Goal: Check status: Verify the current state of an ongoing process or item

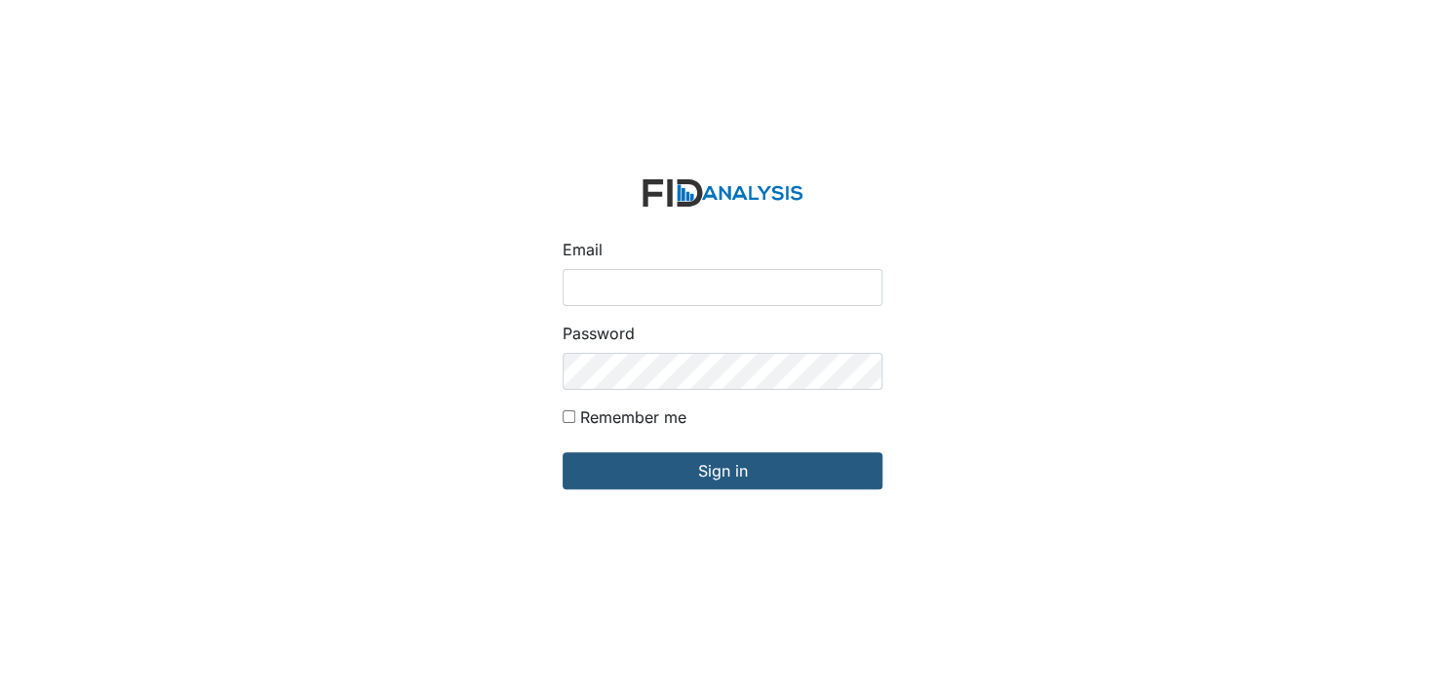
click at [631, 283] on input "Email" at bounding box center [722, 287] width 320 height 37
type input "[EMAIL_ADDRESS][DOMAIN_NAME]"
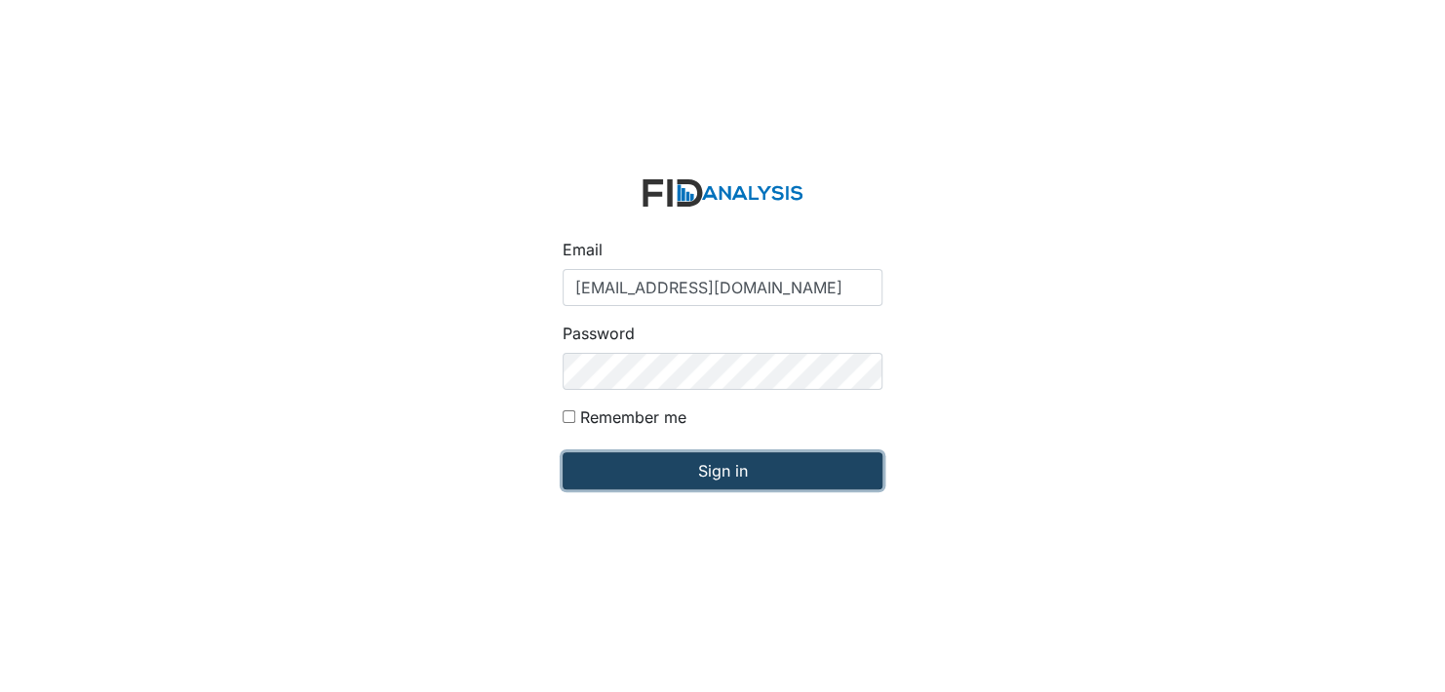
click at [748, 480] on input "Sign in" at bounding box center [722, 470] width 320 height 37
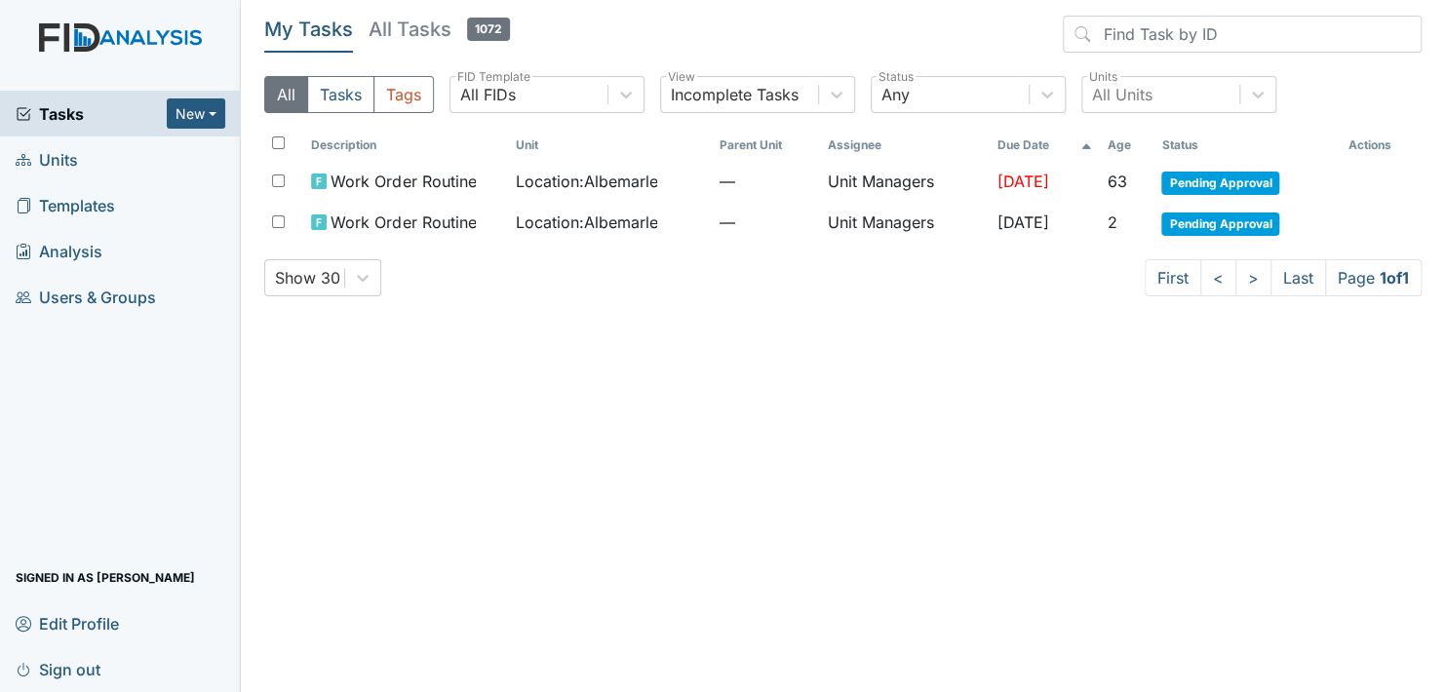
click at [58, 154] on span "Units" at bounding box center [47, 159] width 62 height 30
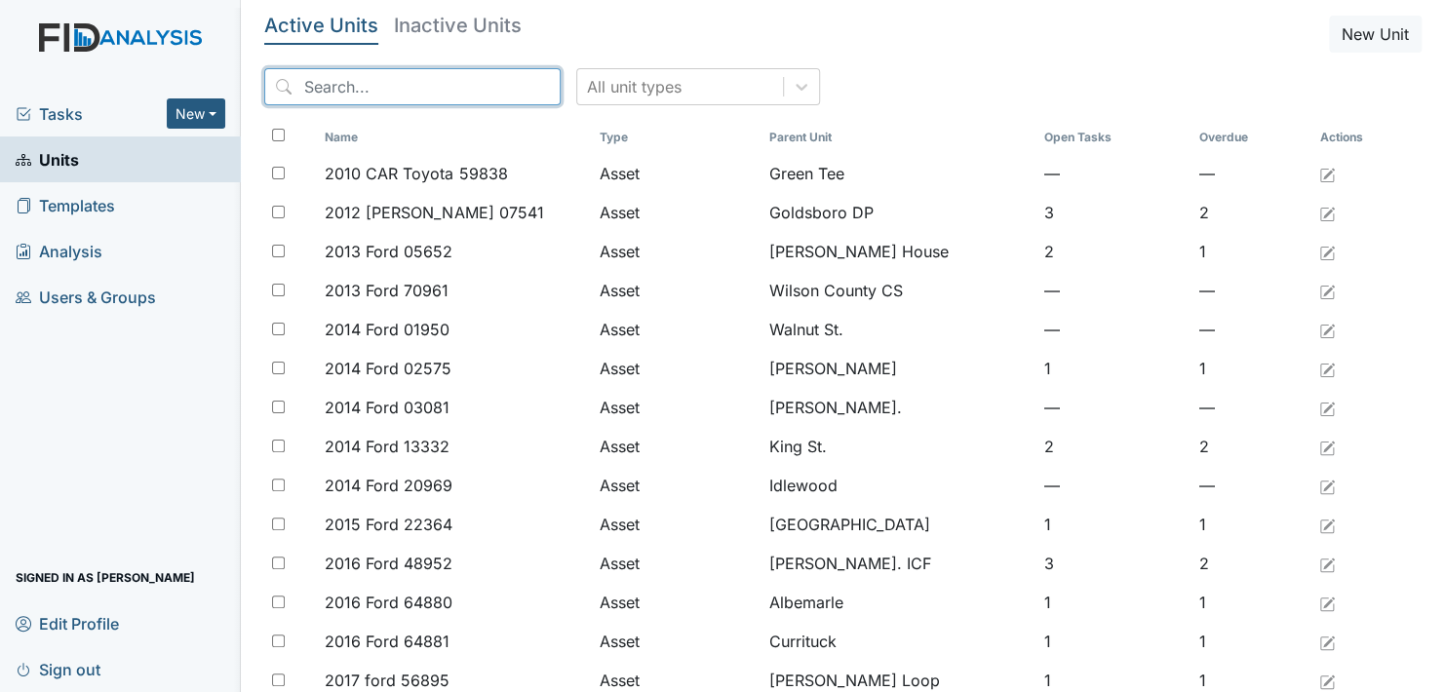
click at [420, 84] on input "search" at bounding box center [412, 86] width 296 height 37
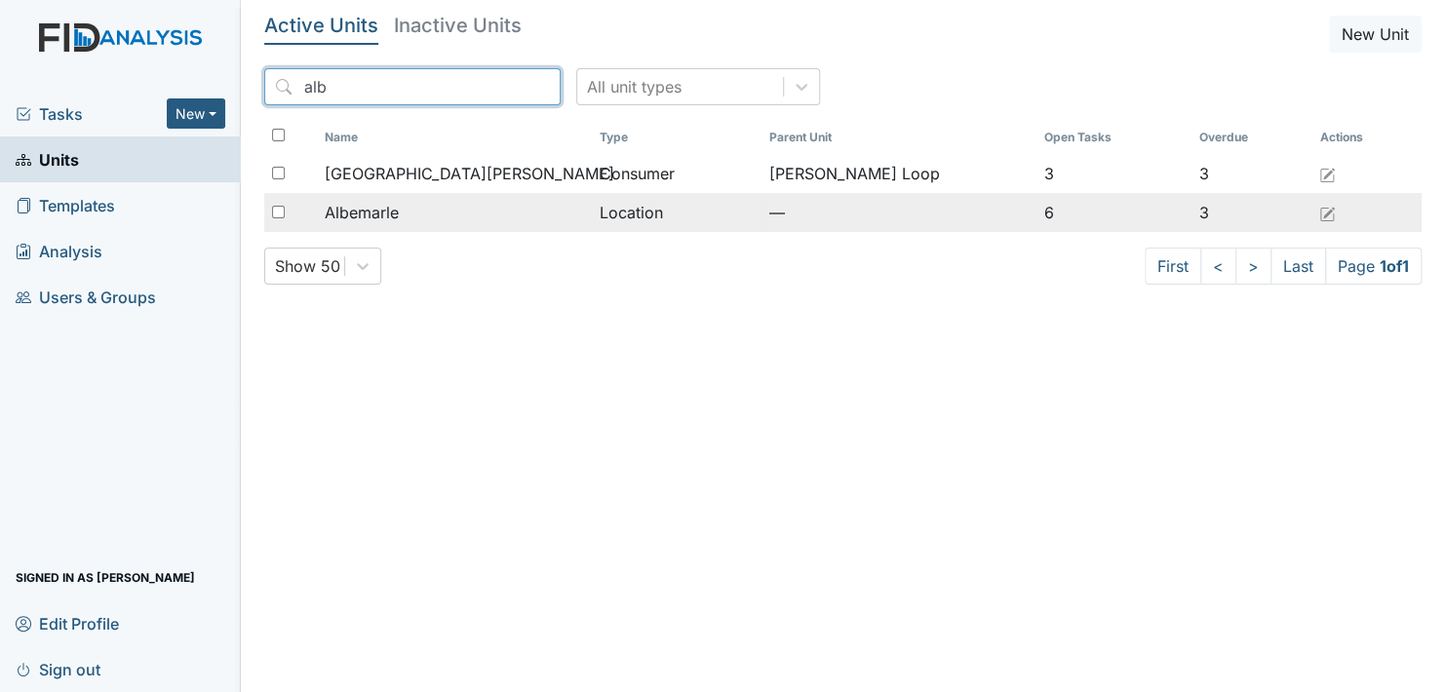
type input "alb"
click at [399, 206] on span "Albemarle" at bounding box center [362, 212] width 74 height 23
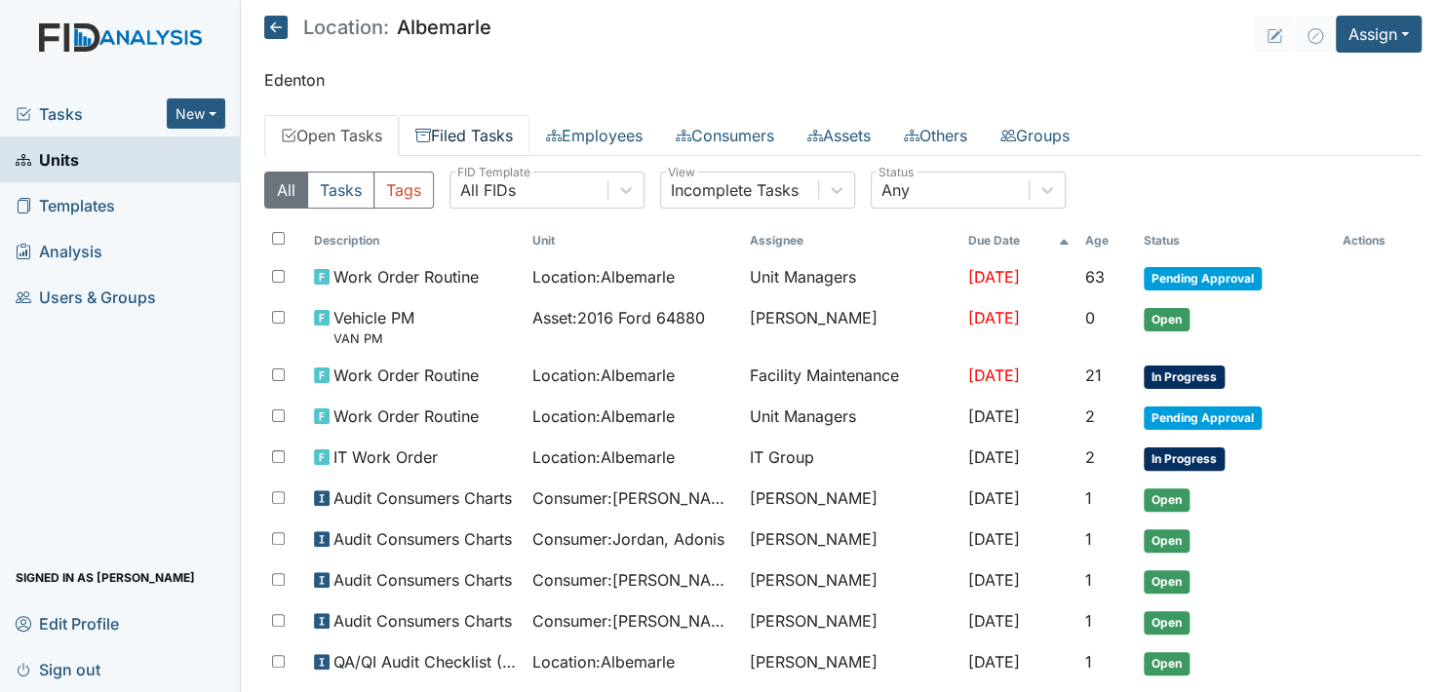
click at [455, 138] on link "Filed Tasks" at bounding box center [464, 135] width 131 height 41
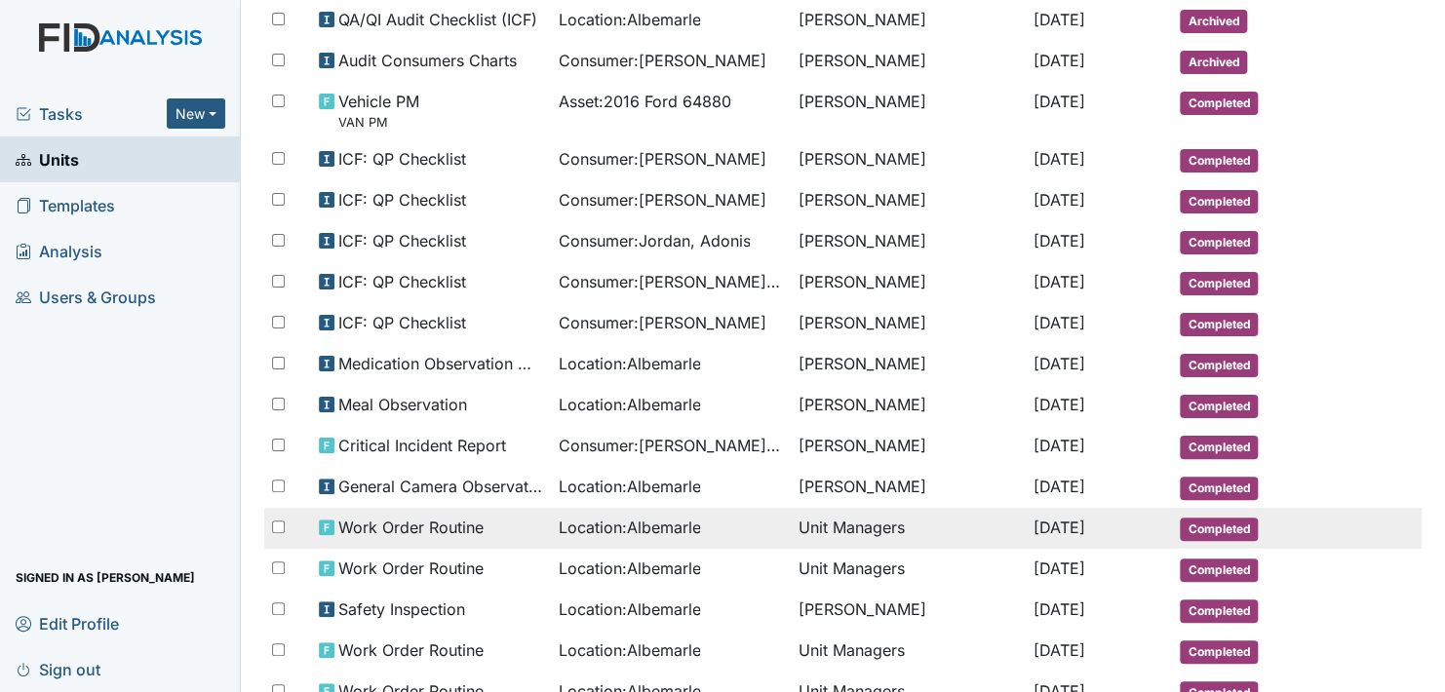
scroll to position [877, 0]
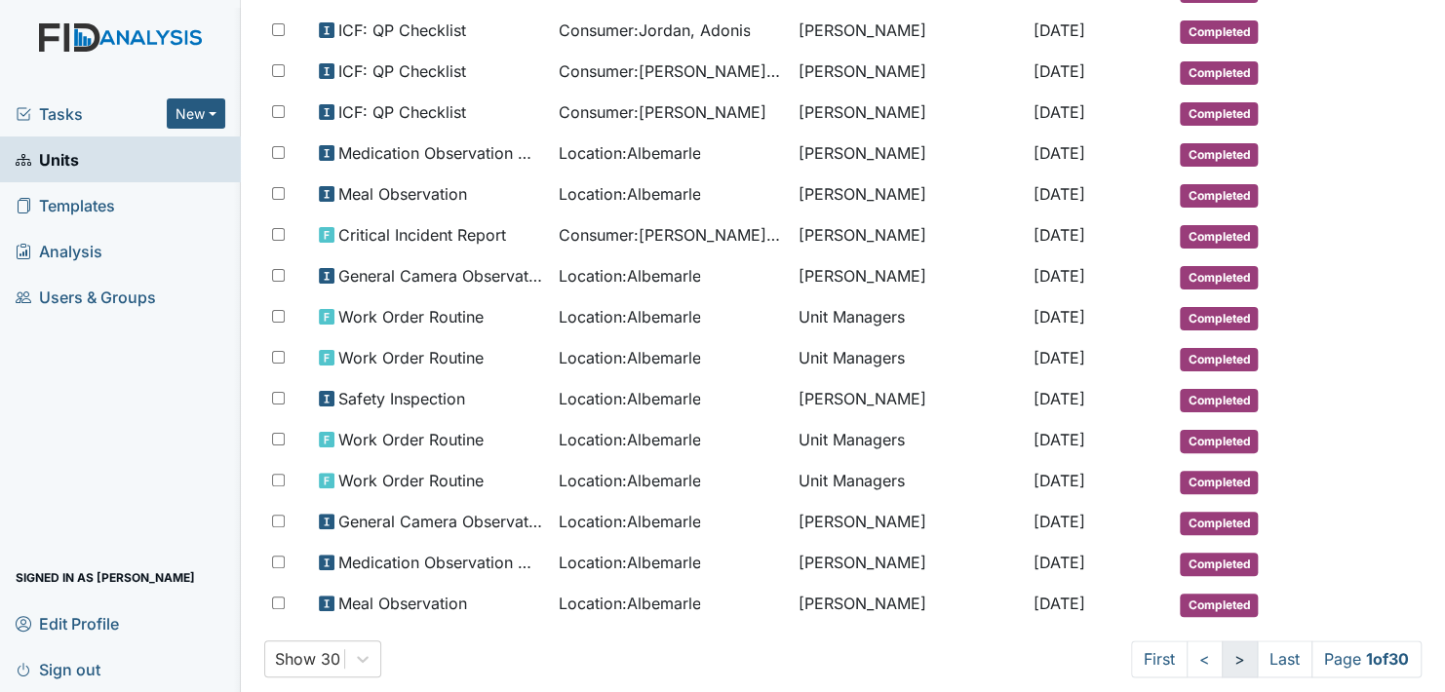
click at [1221, 640] on link ">" at bounding box center [1239, 658] width 36 height 37
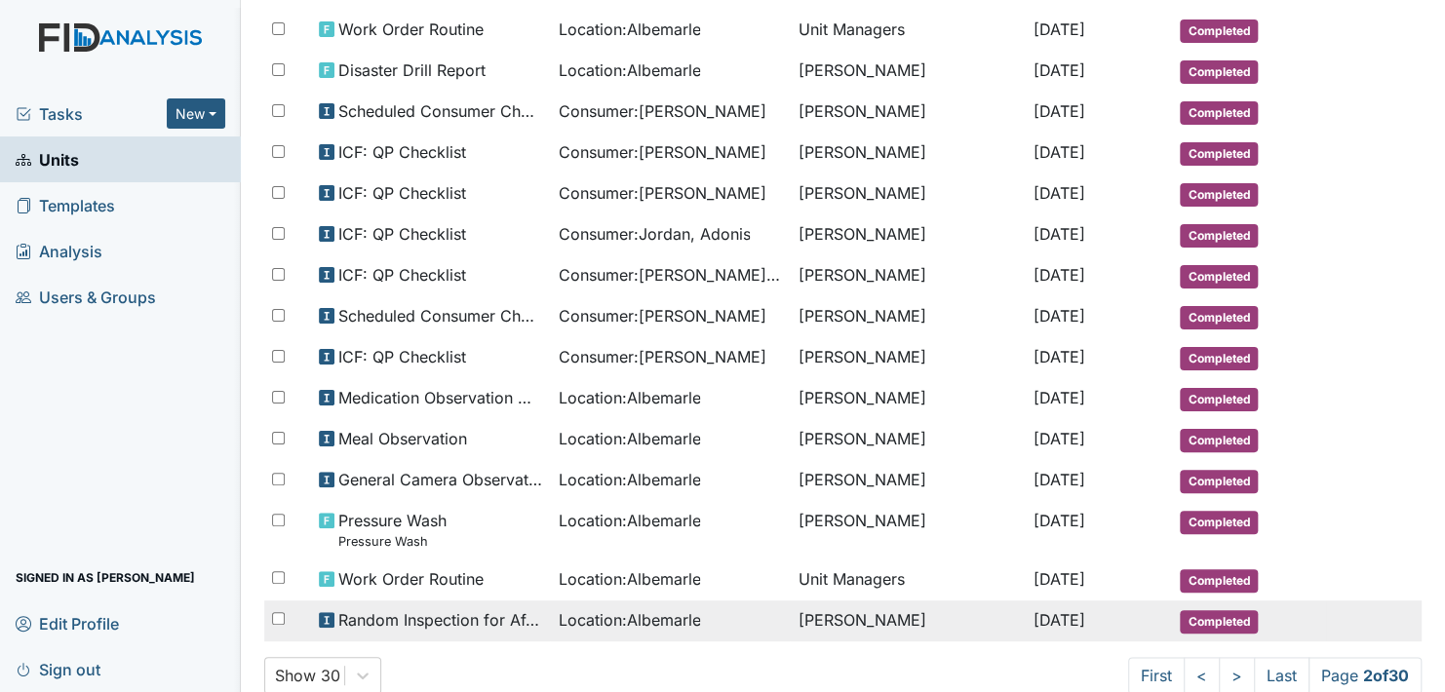
click at [1215, 610] on span "Completed" at bounding box center [1219, 621] width 78 height 23
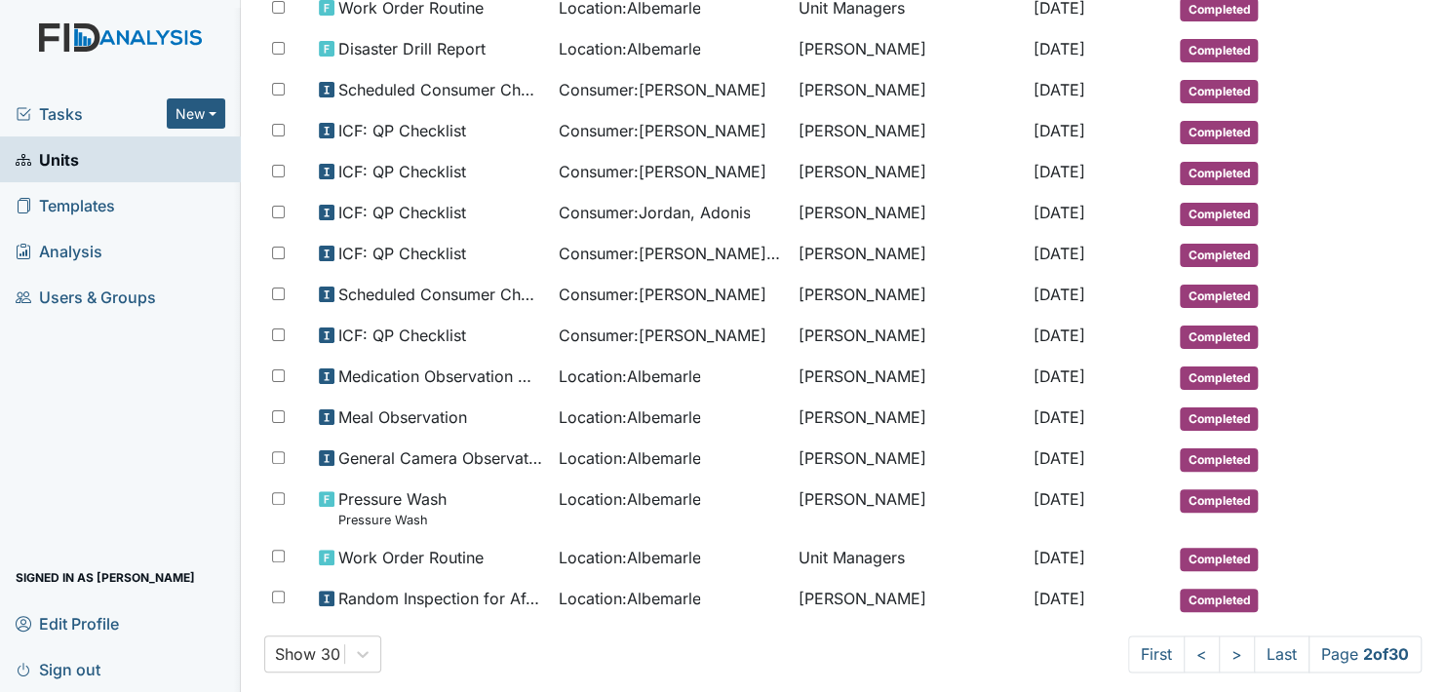
scroll to position [920, 0]
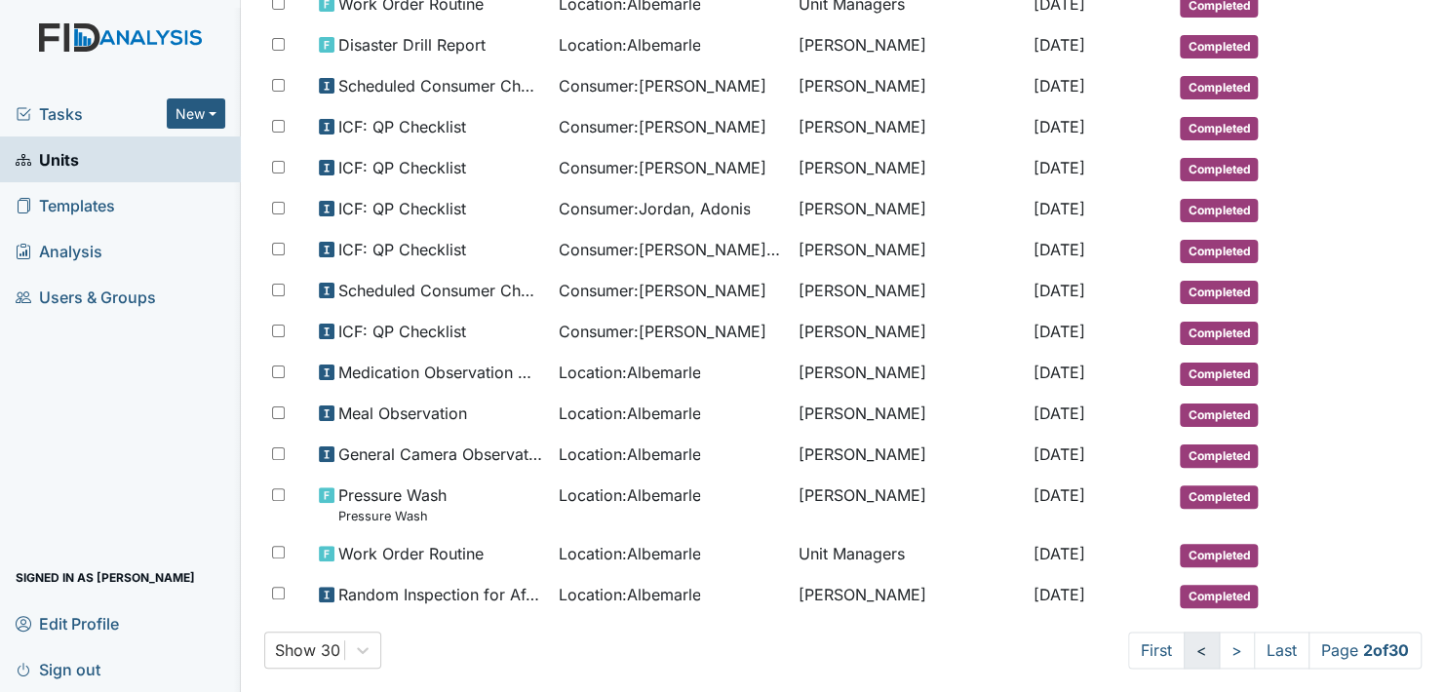
click at [1183, 632] on link "<" at bounding box center [1201, 650] width 36 height 37
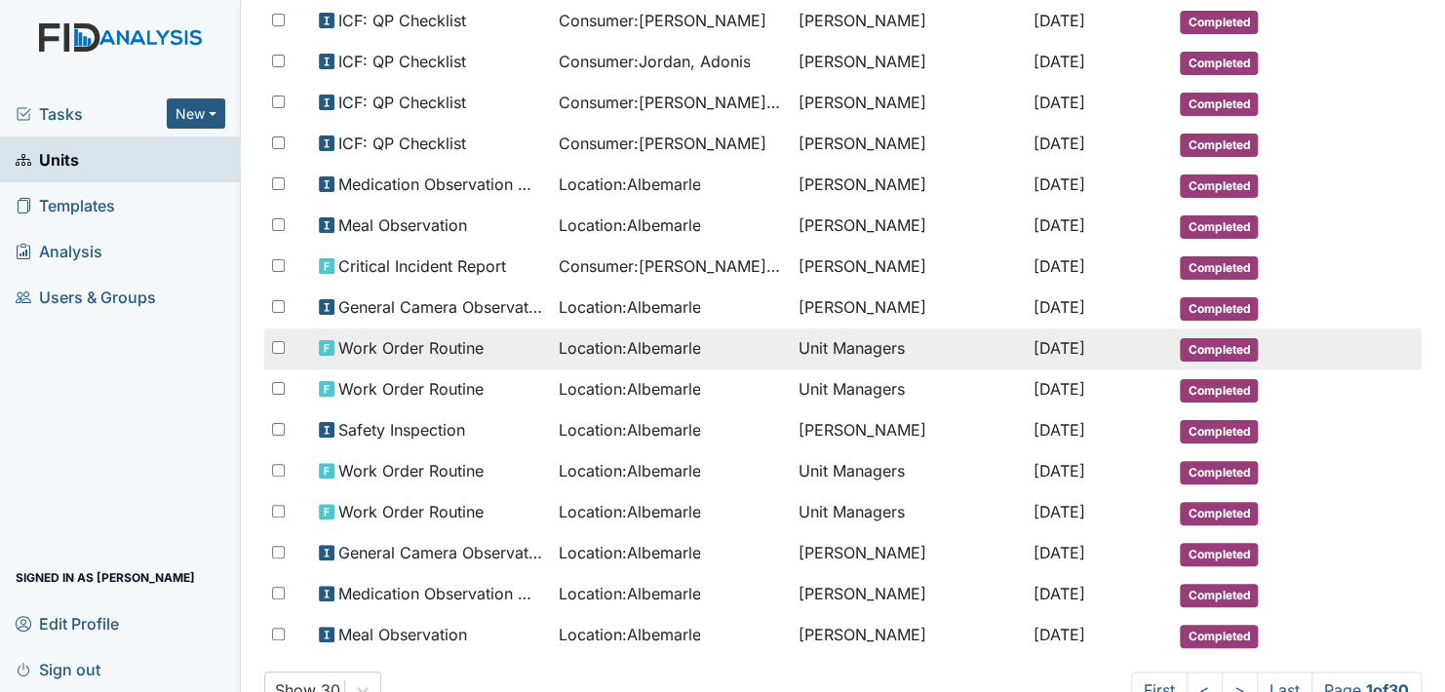
scroll to position [885, 0]
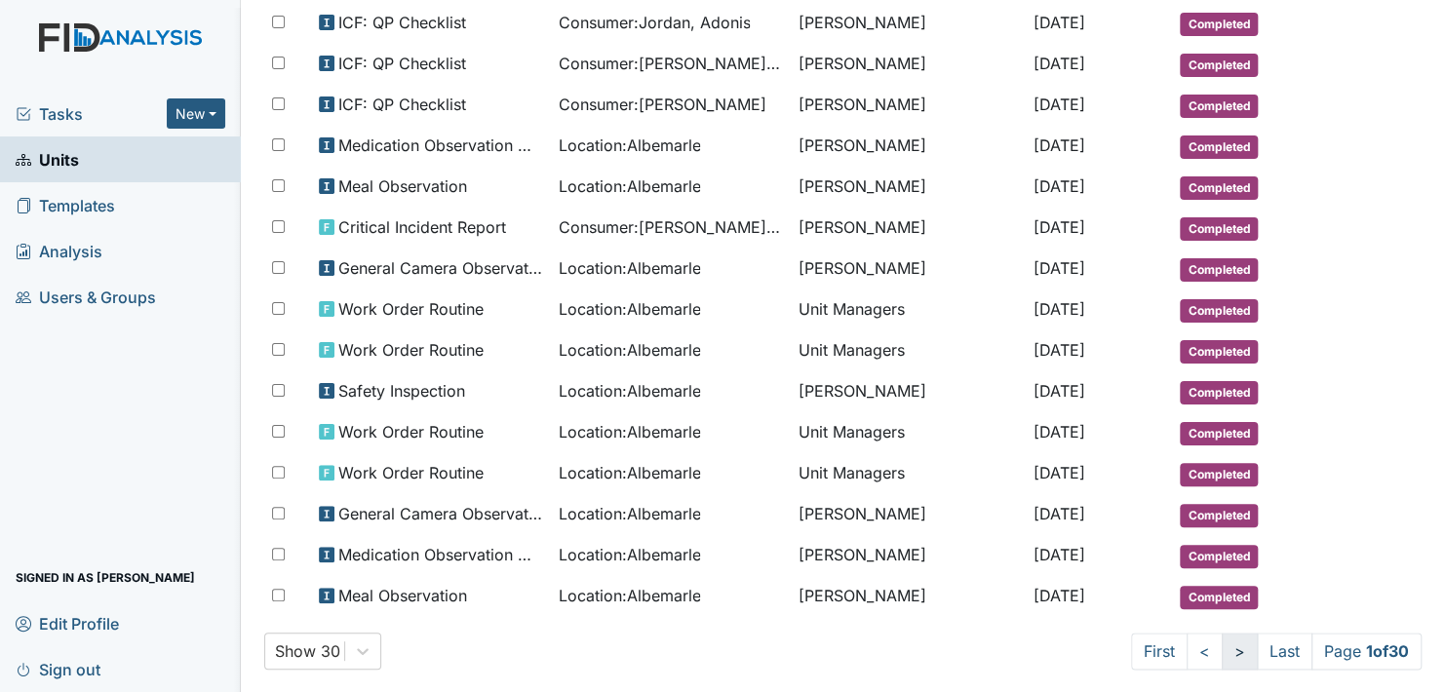
click at [1221, 635] on link ">" at bounding box center [1239, 651] width 36 height 37
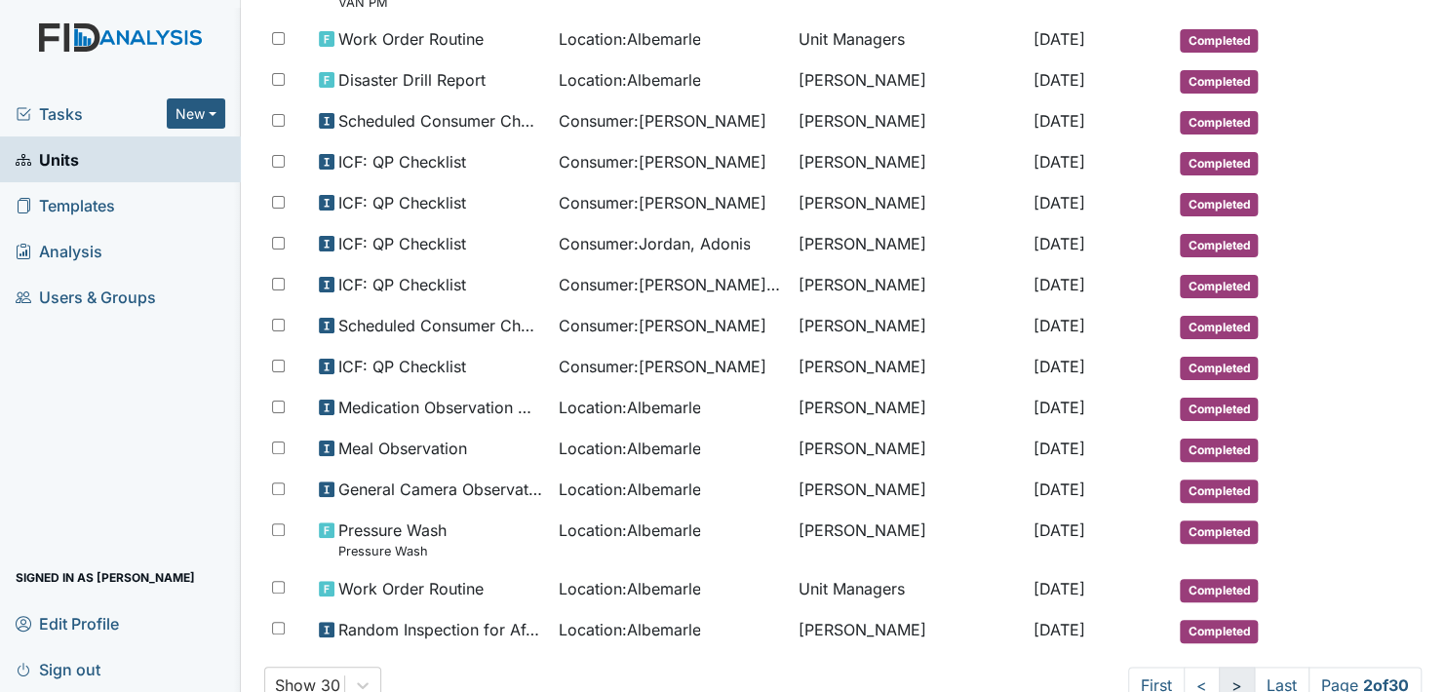
scroll to position [904, 0]
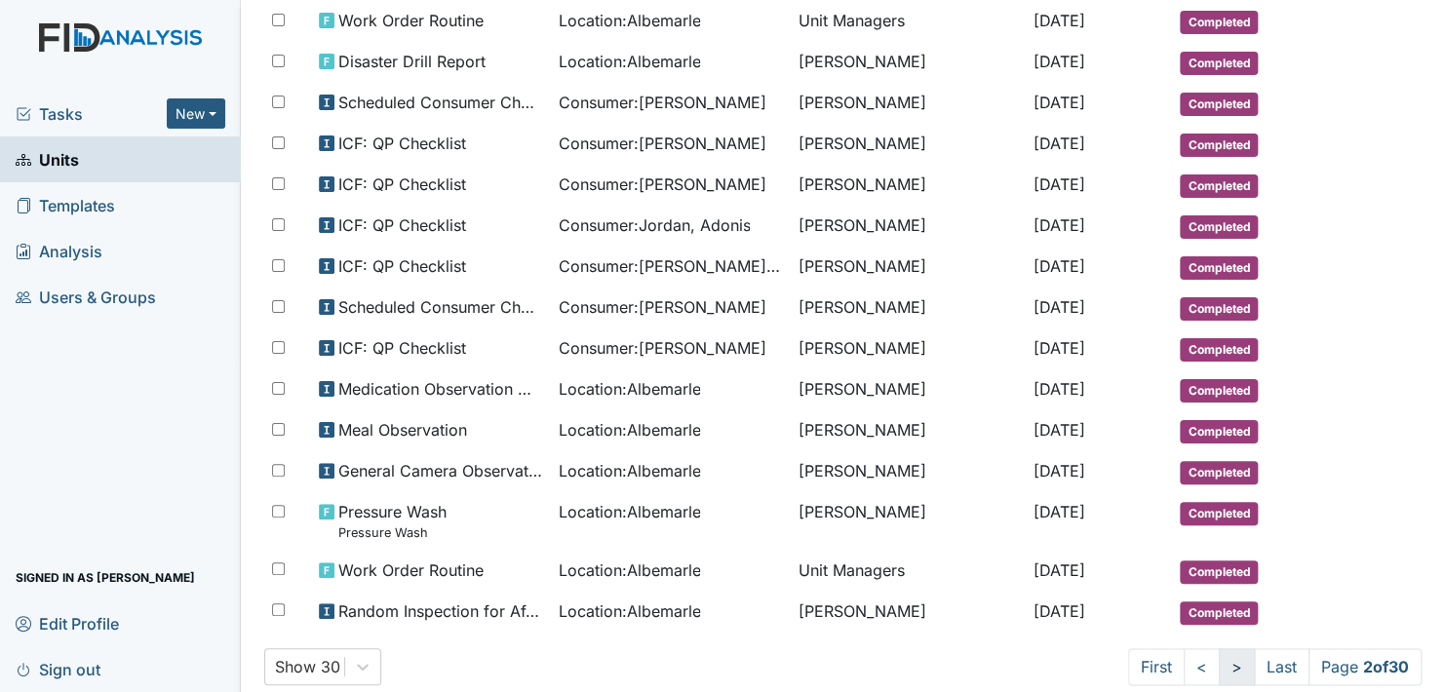
click at [1219, 648] on link ">" at bounding box center [1237, 666] width 36 height 37
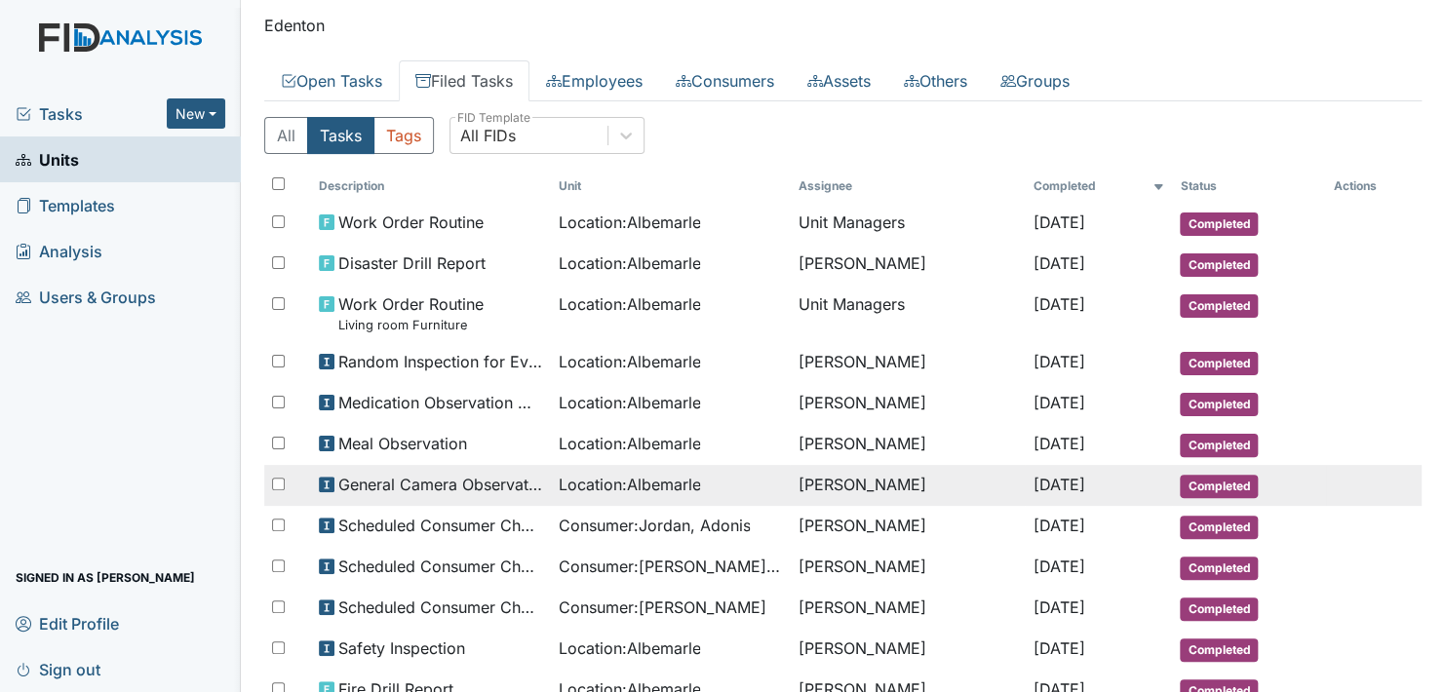
scroll to position [8, 0]
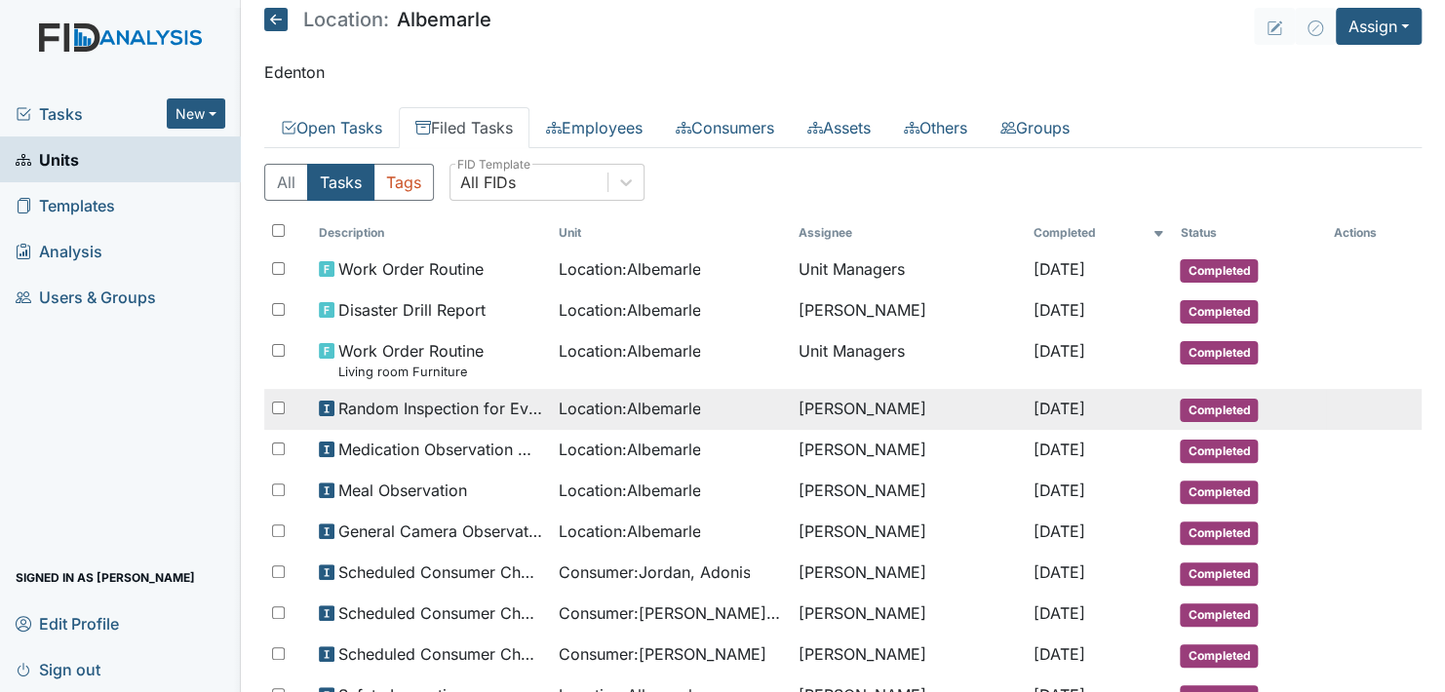
click at [1194, 399] on span "Completed" at bounding box center [1219, 410] width 78 height 23
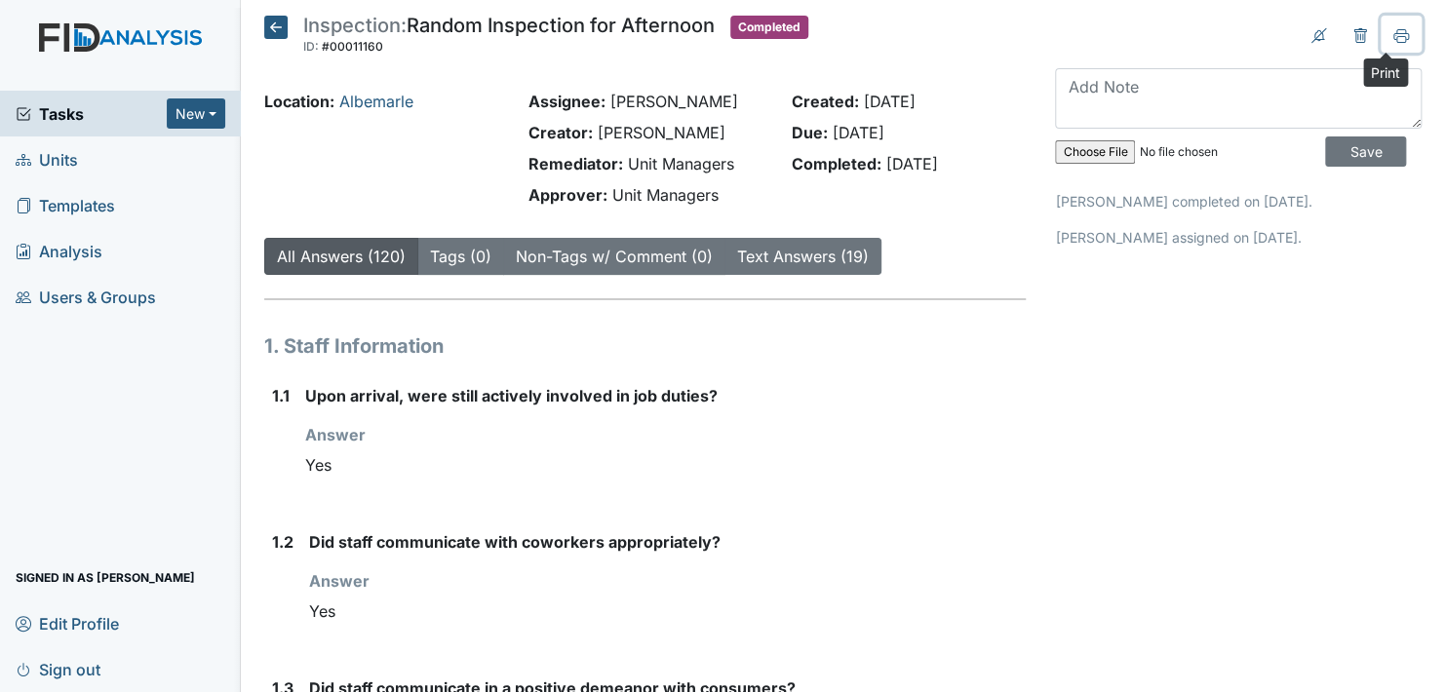
click at [1393, 33] on icon at bounding box center [1401, 34] width 16 height 11
click at [1393, 32] on icon at bounding box center [1401, 34] width 16 height 11
